Goal: Task Accomplishment & Management: Manage account settings

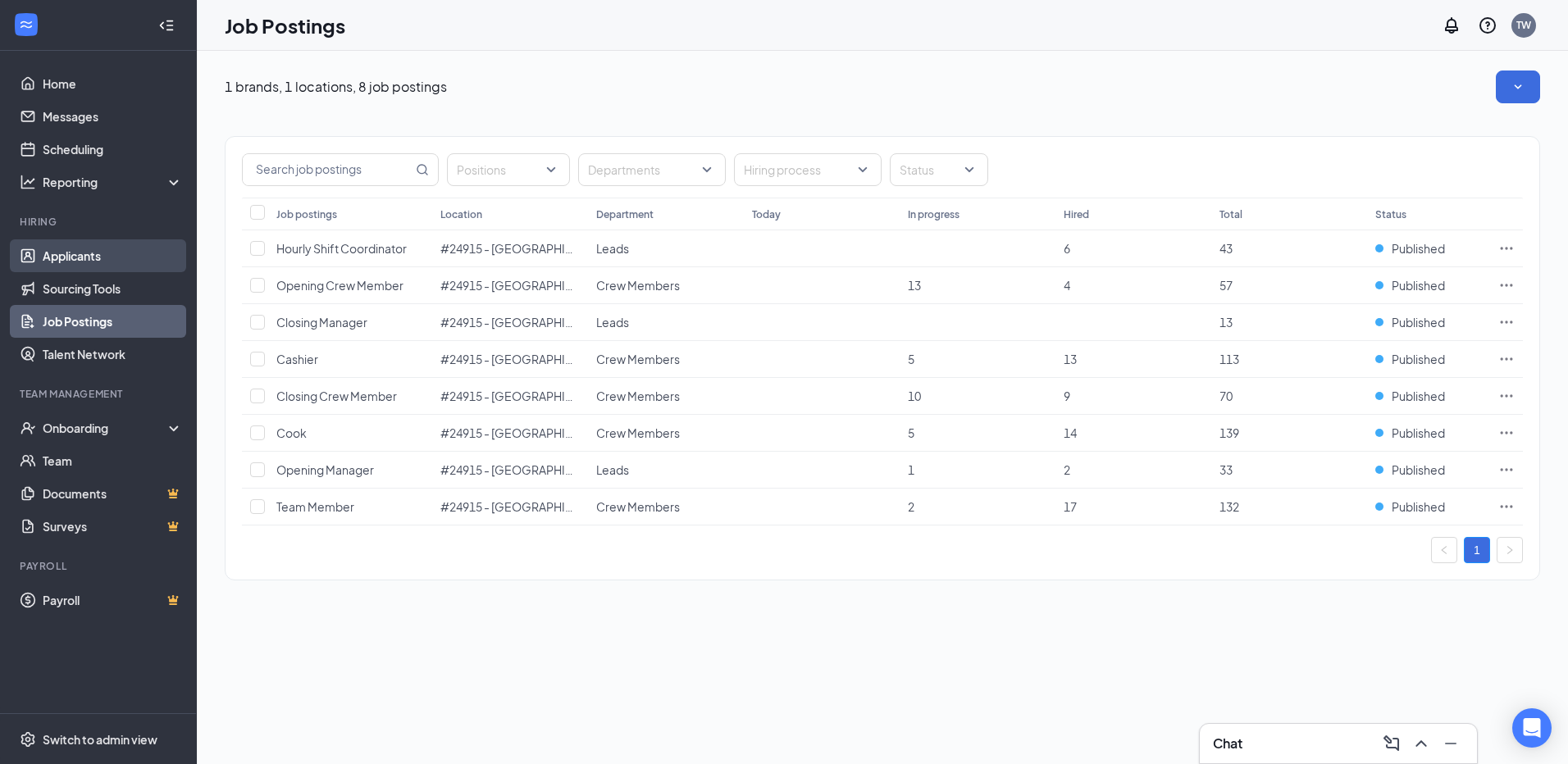
click at [83, 251] on link "Applicants" at bounding box center [113, 255] width 141 height 33
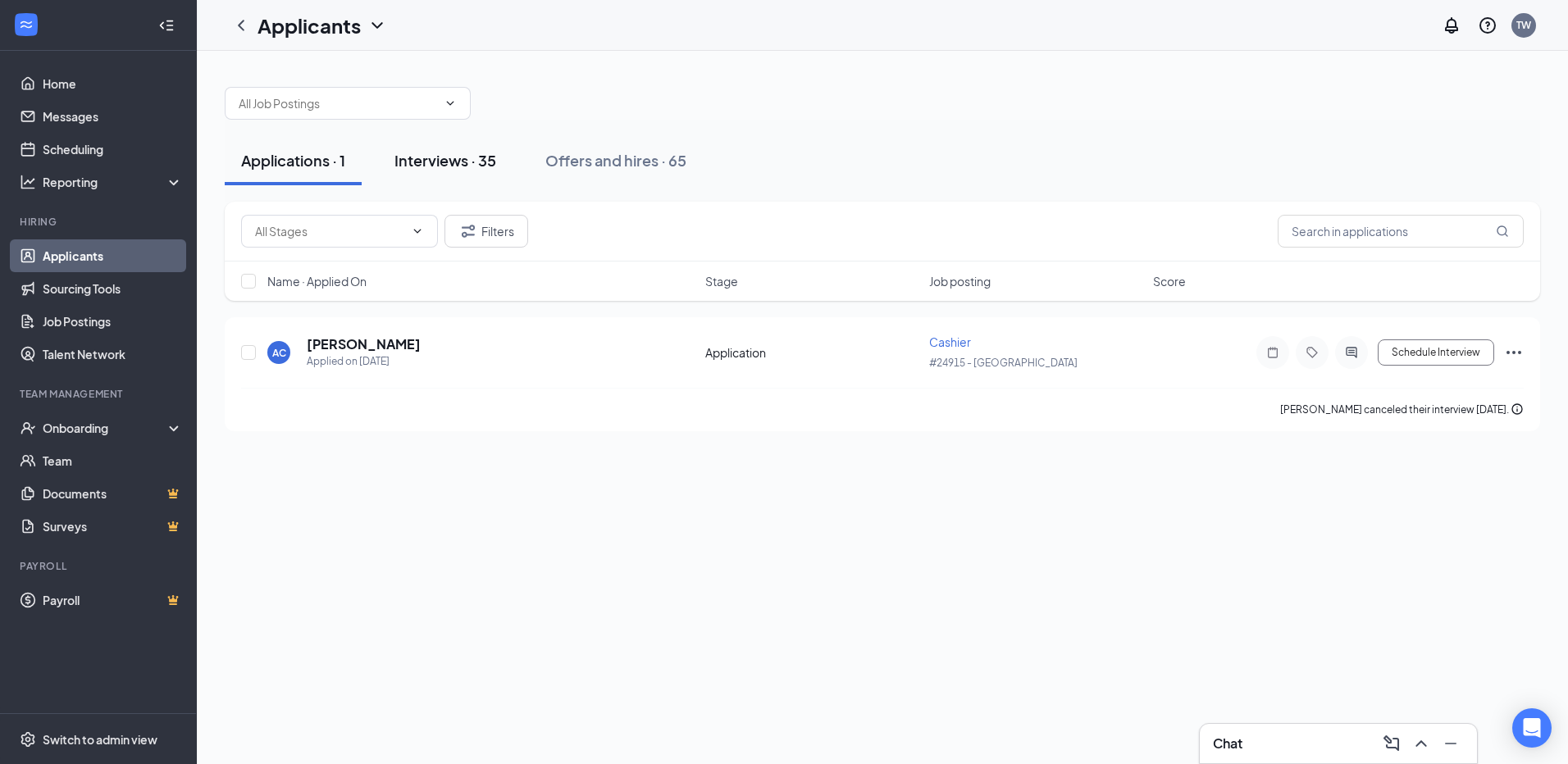
click at [437, 153] on div "Interviews · 35" at bounding box center [445, 160] width 102 height 21
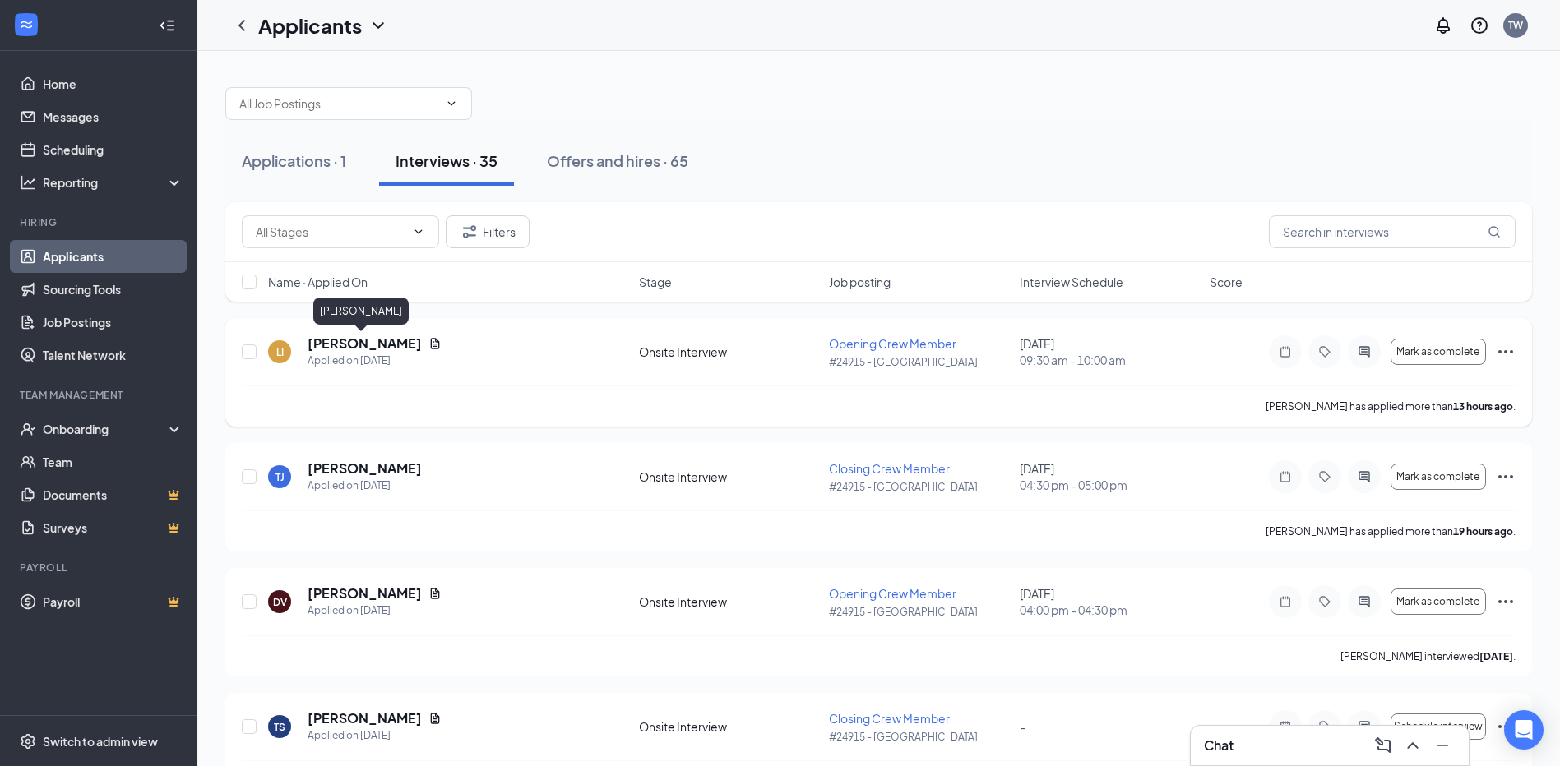
click at [353, 345] on h5 "[PERSON_NAME]" at bounding box center [365, 344] width 114 height 18
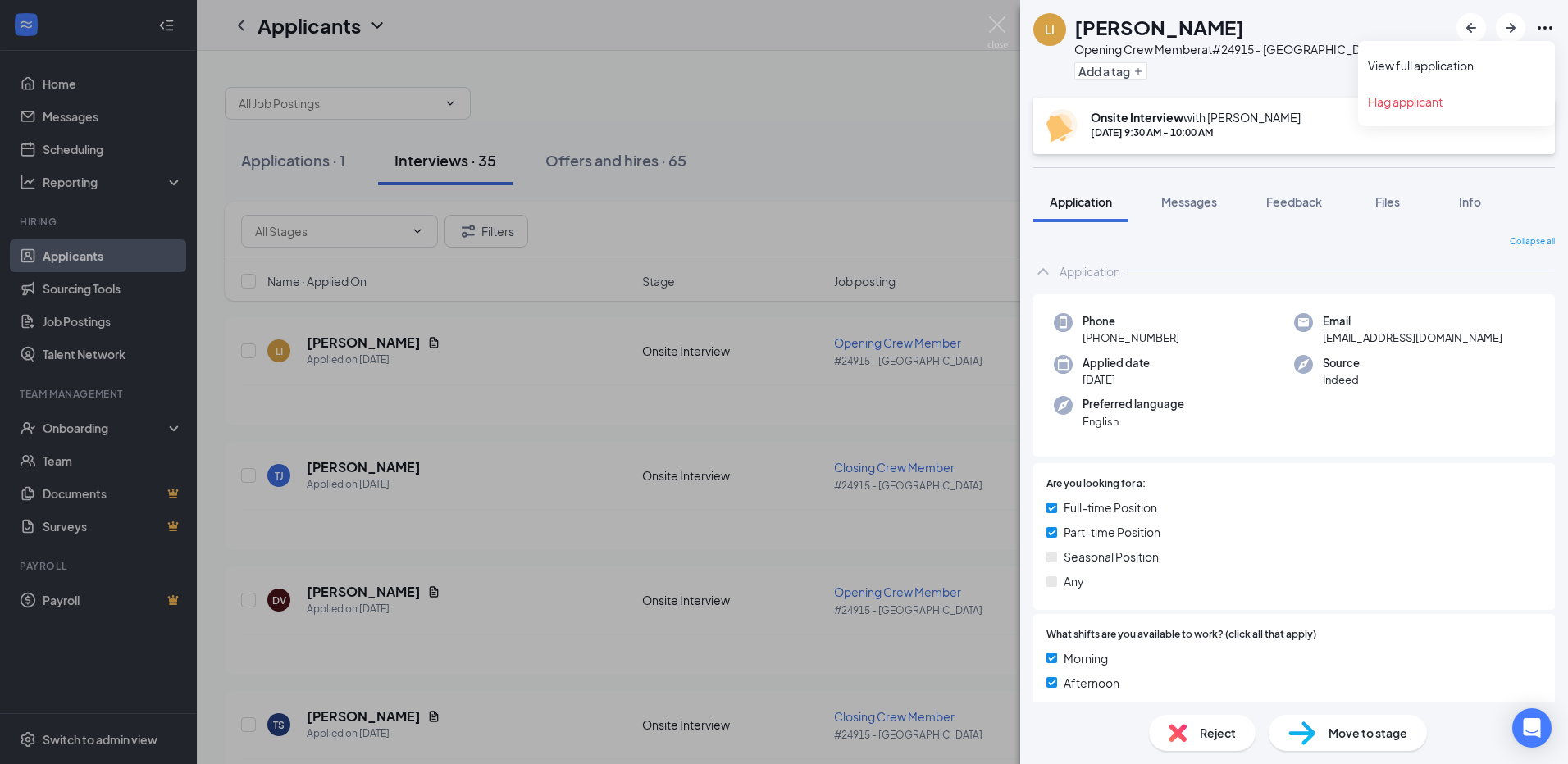
click at [1546, 25] on icon "Ellipses" at bounding box center [1545, 28] width 20 height 20
click at [1469, 63] on link "View full application" at bounding box center [1456, 66] width 178 height 16
click at [995, 25] on img at bounding box center [997, 32] width 21 height 32
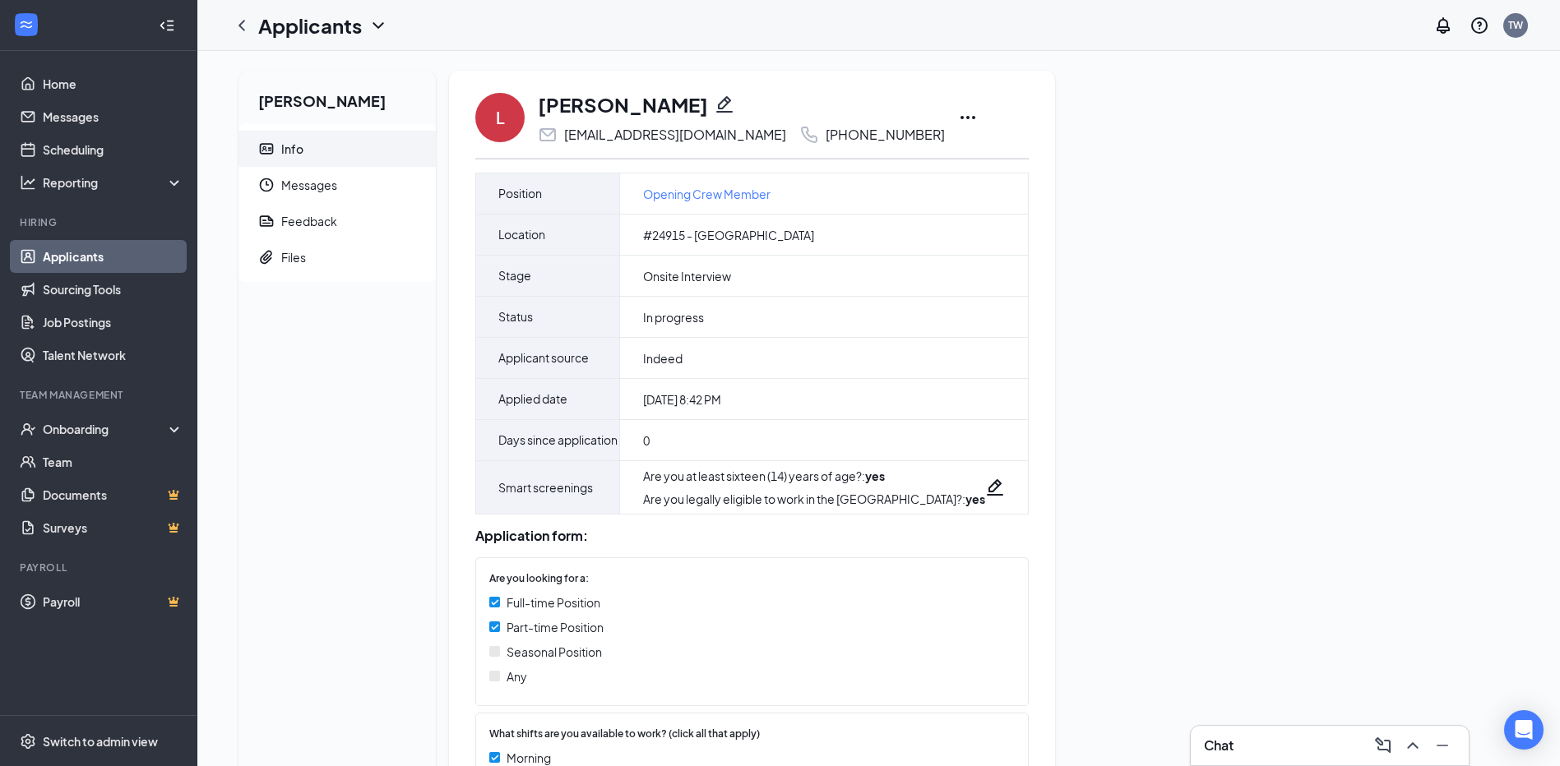
click at [958, 113] on icon "Ellipses" at bounding box center [968, 118] width 20 height 20
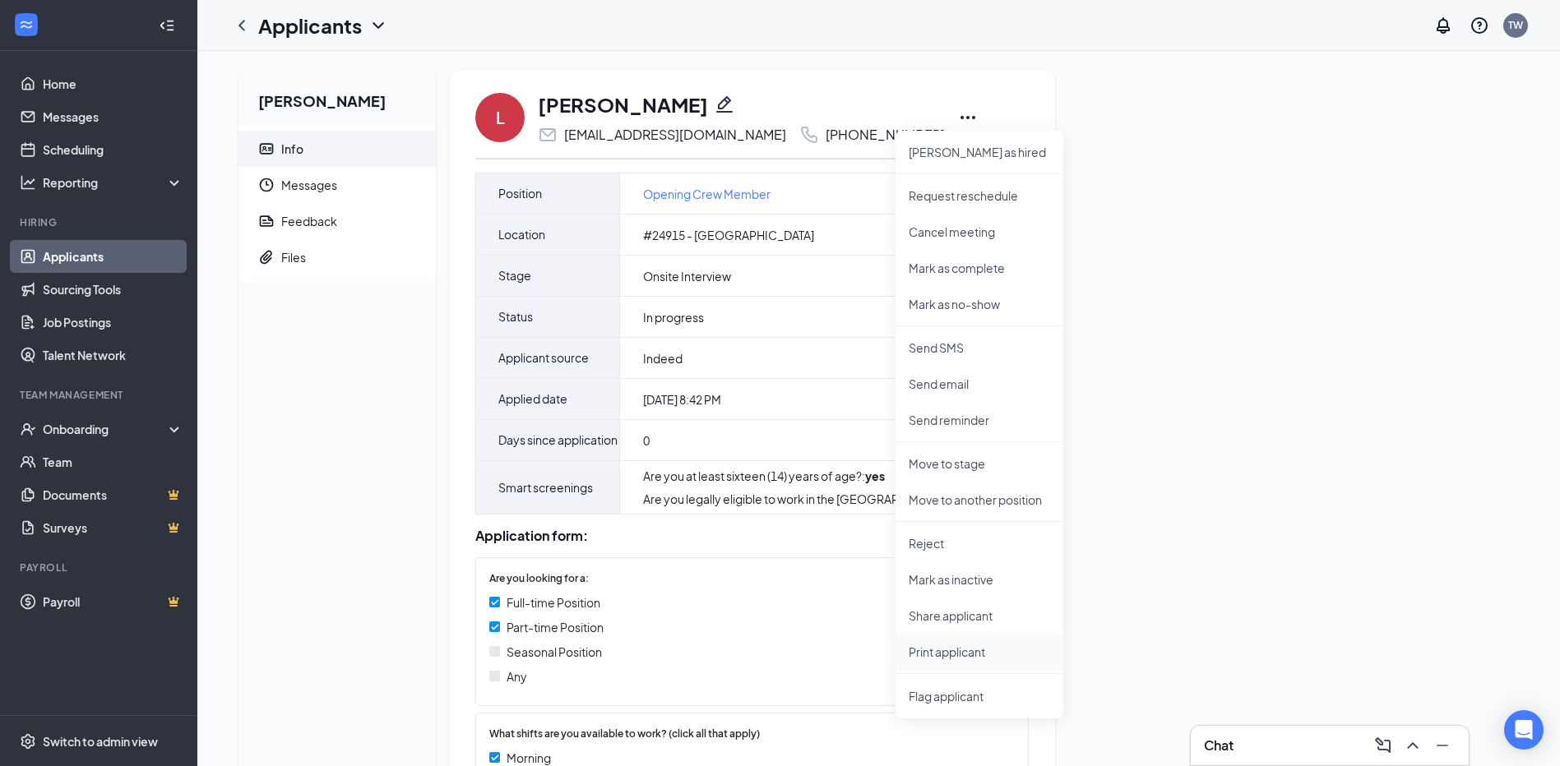
click at [984, 655] on p "Print applicant" at bounding box center [979, 652] width 141 height 16
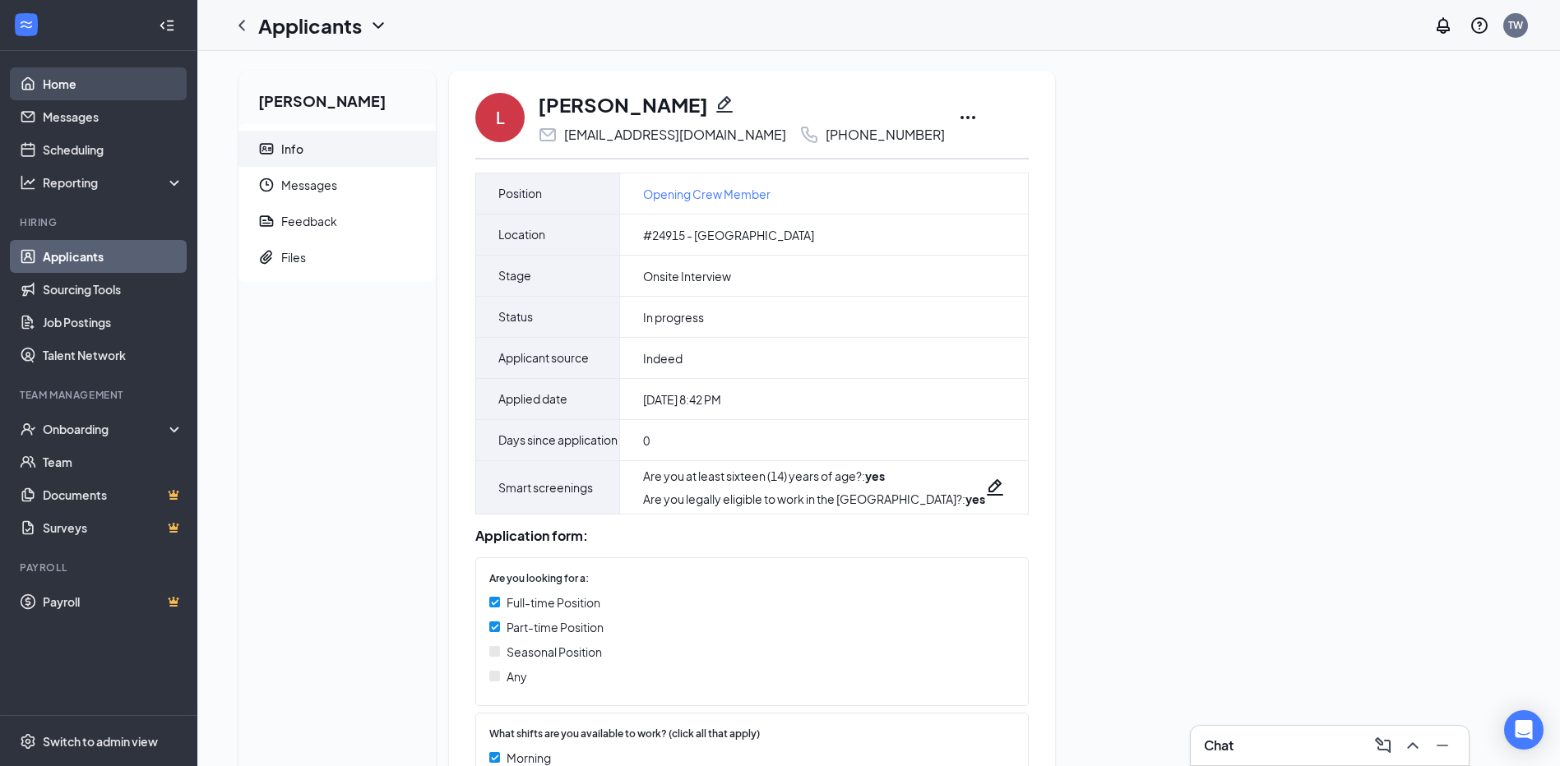
click at [58, 72] on link "Home" at bounding box center [113, 83] width 141 height 33
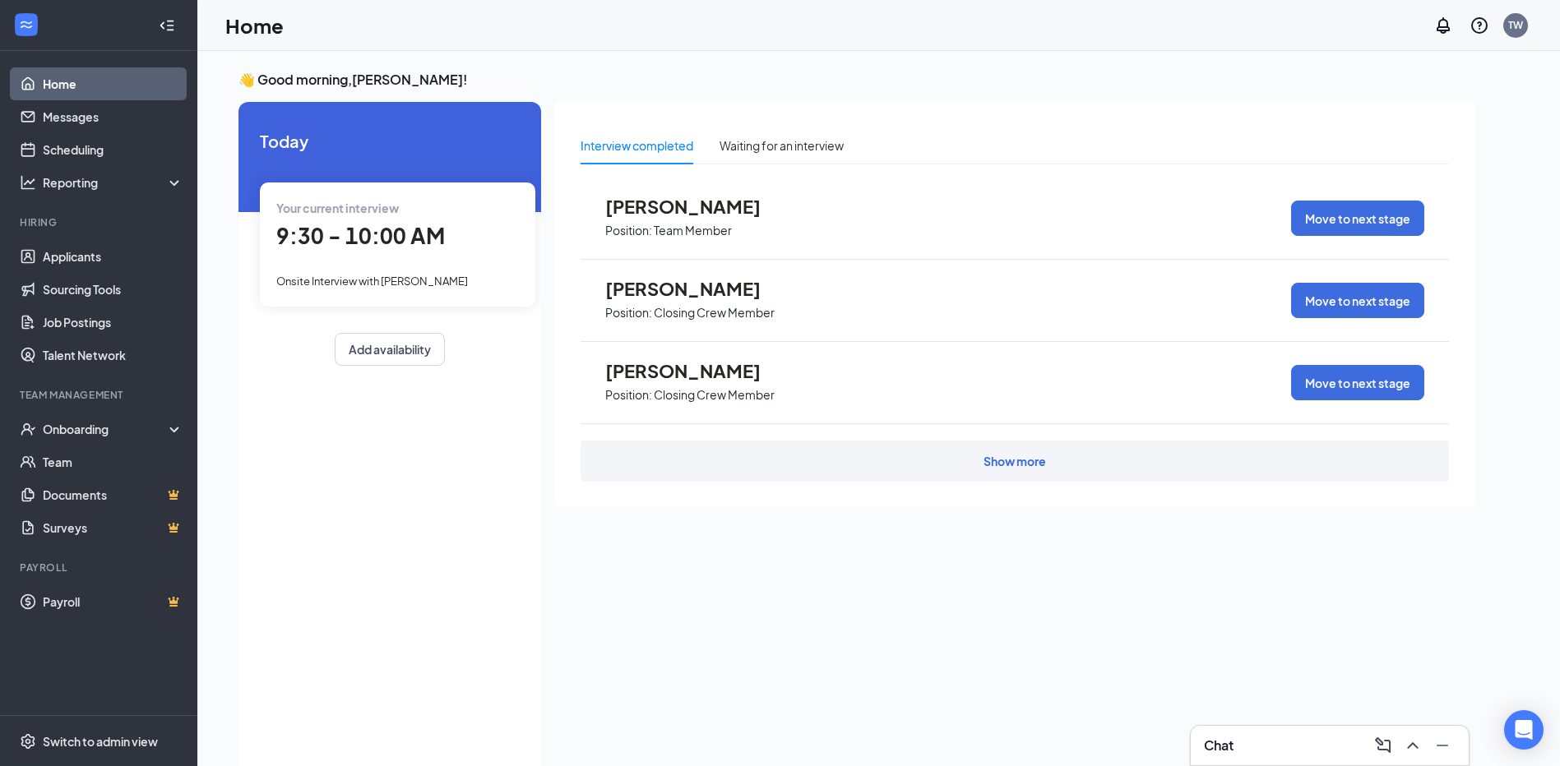
click at [357, 136] on span "Today" at bounding box center [390, 140] width 260 height 25
click at [255, 146] on div "[DATE] Your current interview 9:30 - 10:00 AM Onsite Interview with [PERSON_NAM…" at bounding box center [389, 247] width 303 height 290
click at [765, 147] on div "Waiting for an interview" at bounding box center [781, 145] width 124 height 18
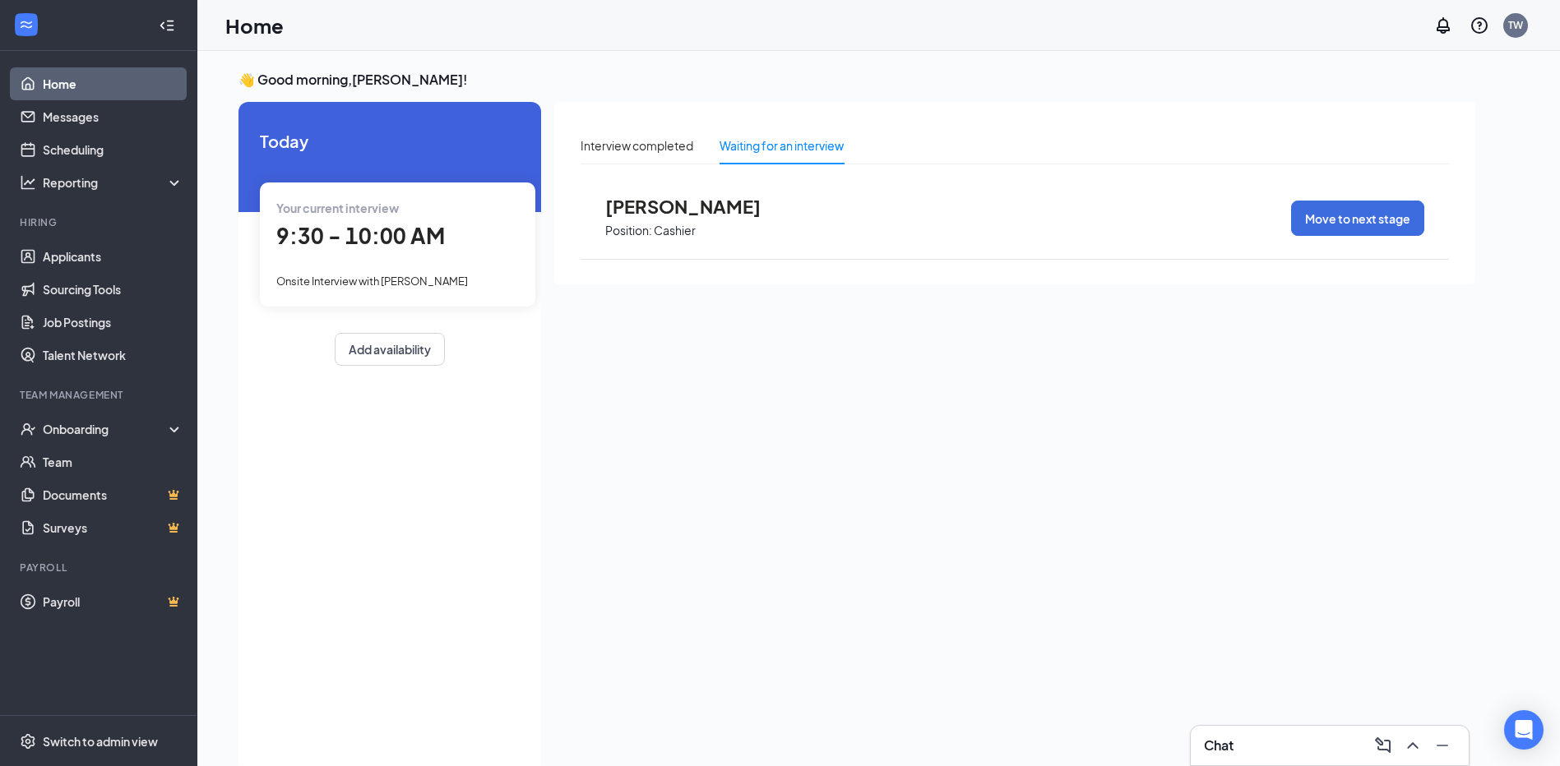
click at [286, 146] on span "Today" at bounding box center [390, 140] width 260 height 25
